Goal: Information Seeking & Learning: Learn about a topic

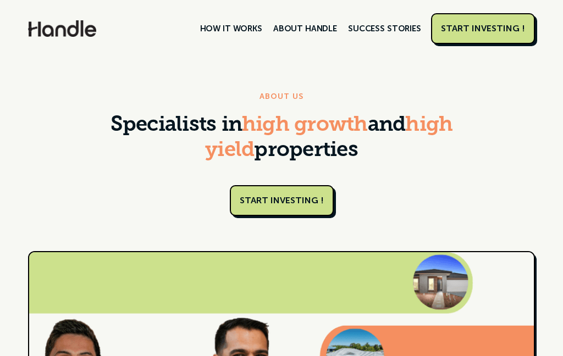
click at [238, 29] on link "HOW IT WORKS" at bounding box center [230, 28] width 73 height 19
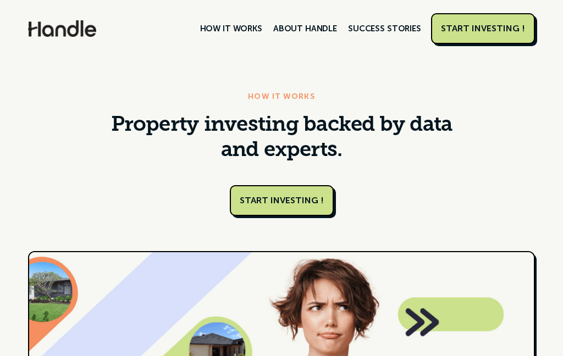
click at [400, 30] on link "SUCCESS STORIES" at bounding box center [384, 28] width 84 height 19
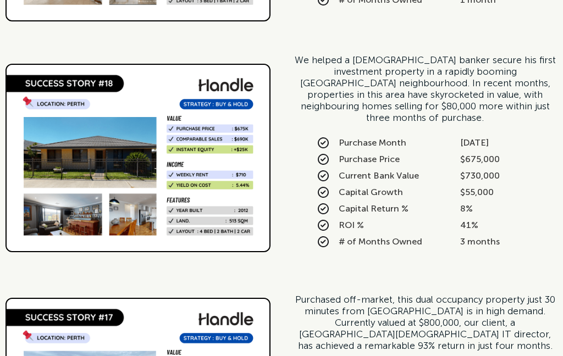
scroll to position [870, 0]
